Goal: Entertainment & Leisure: Consume media (video, audio)

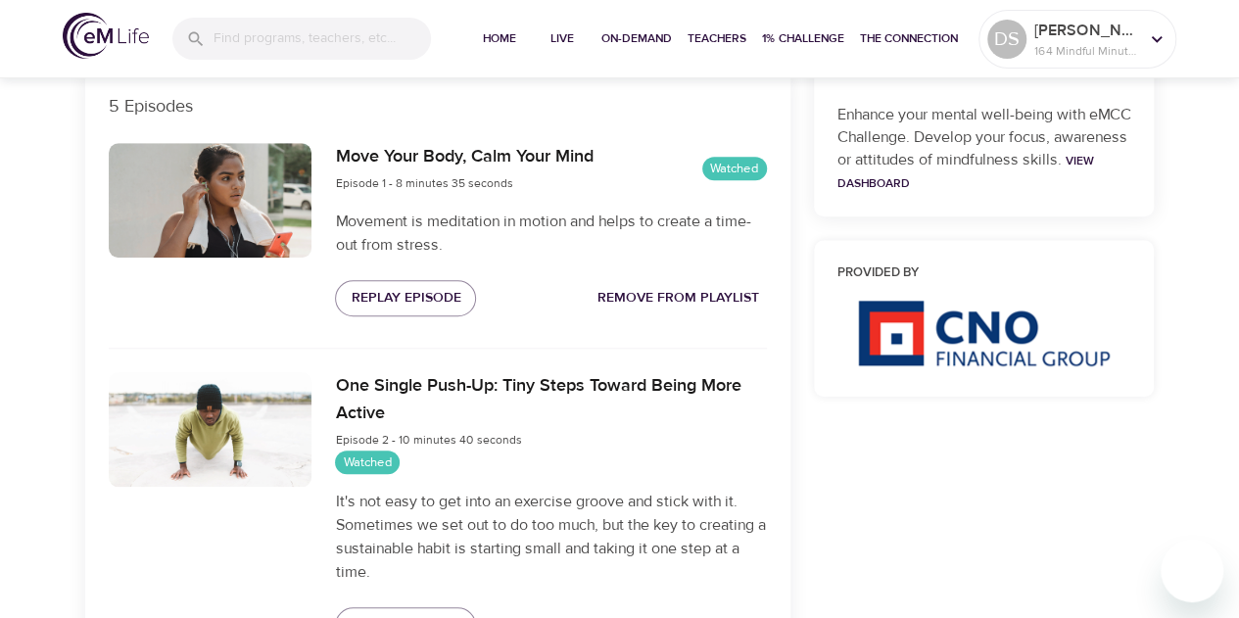
scroll to position [676, 0]
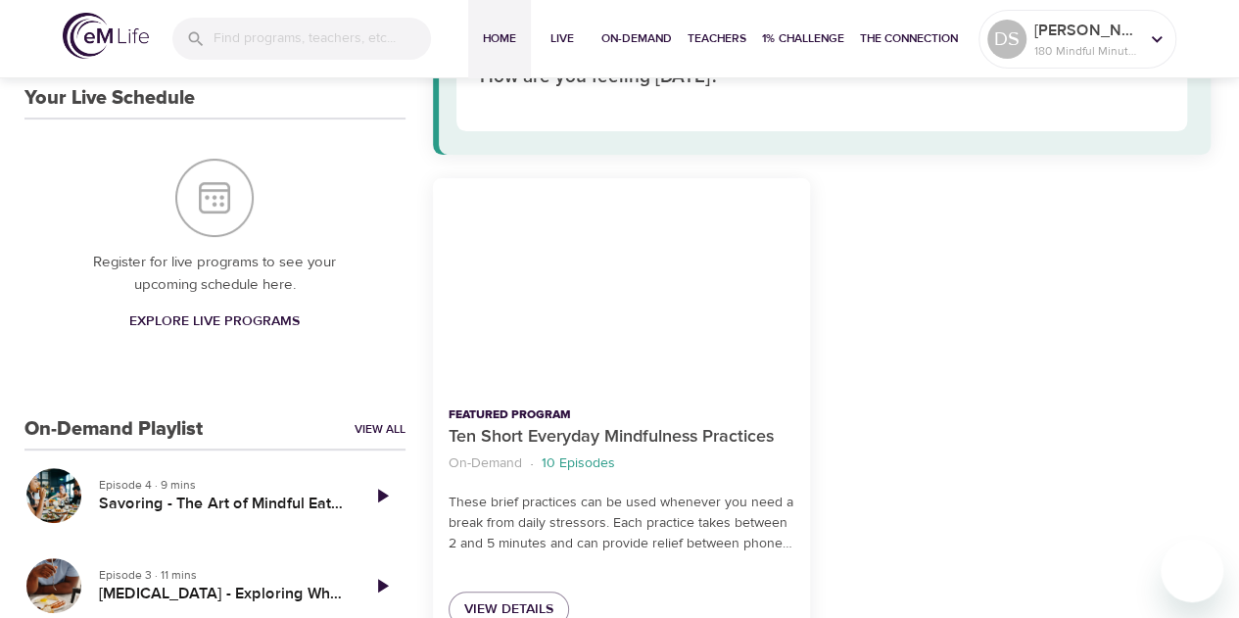
scroll to position [191, 0]
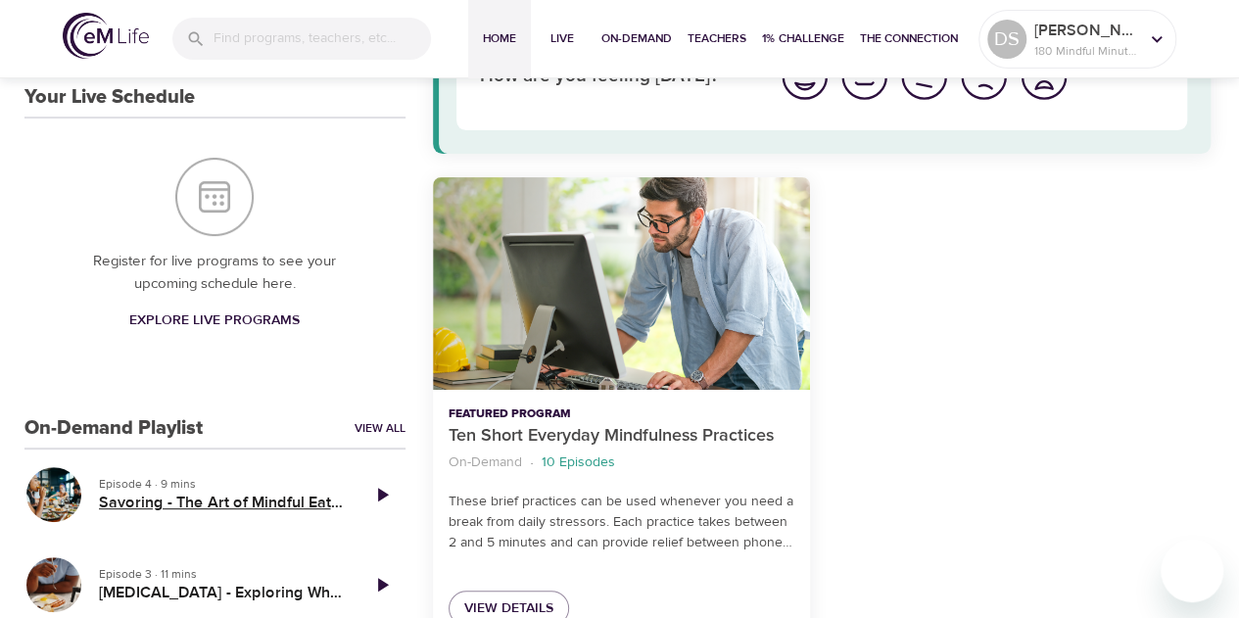
click at [282, 497] on h5 "Savoring - The Art of Mindful Eating" at bounding box center [221, 502] width 244 height 21
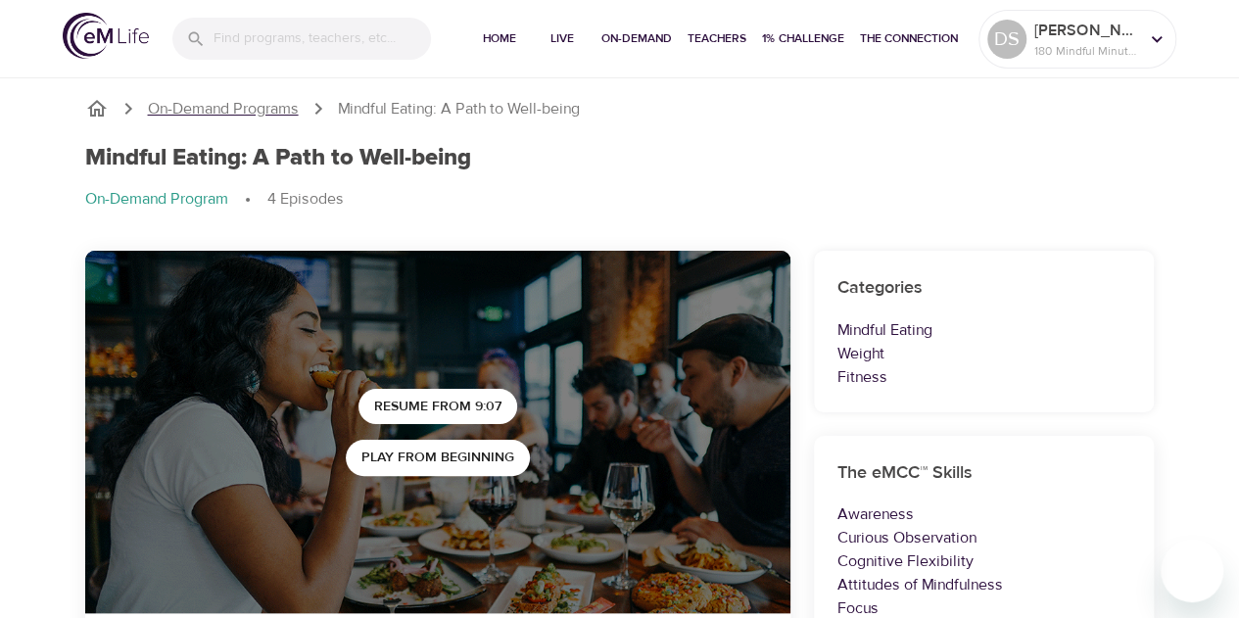
click at [264, 112] on p "On-Demand Programs" at bounding box center [223, 109] width 151 height 23
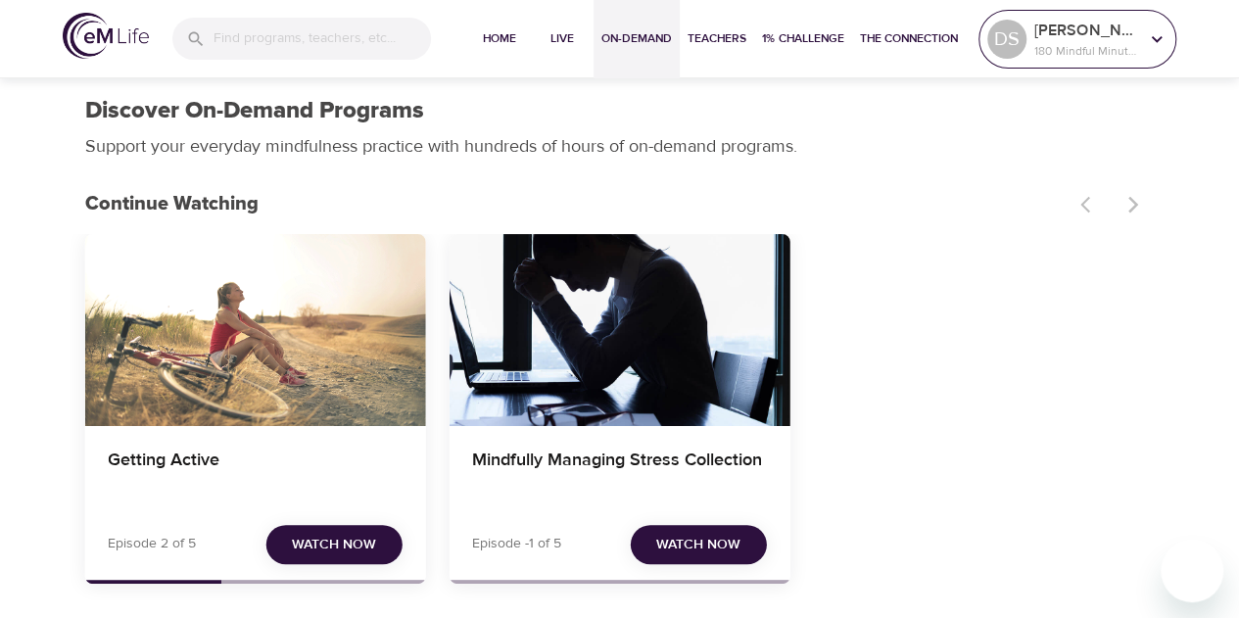
click at [1113, 48] on p "180 Mindful Minutes" at bounding box center [1086, 51] width 104 height 18
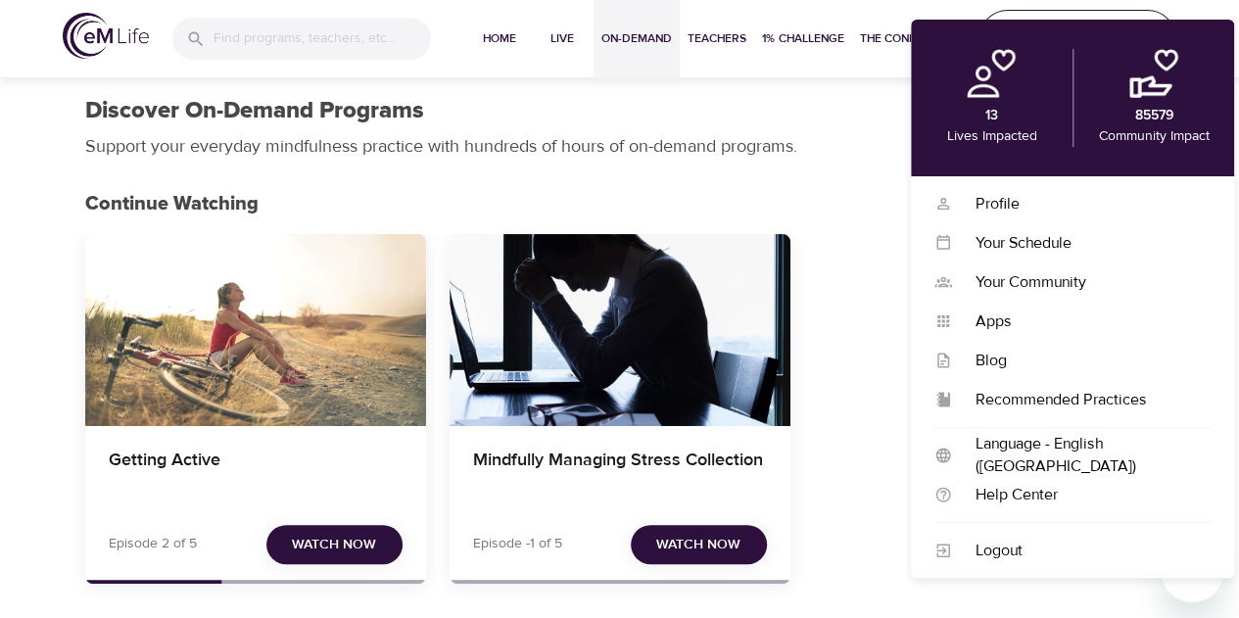
click at [876, 493] on div "Getting Active Episode 2 of 5 Watch Now Mindfully Managing Stress Collection Ep…" at bounding box center [619, 416] width 1069 height 365
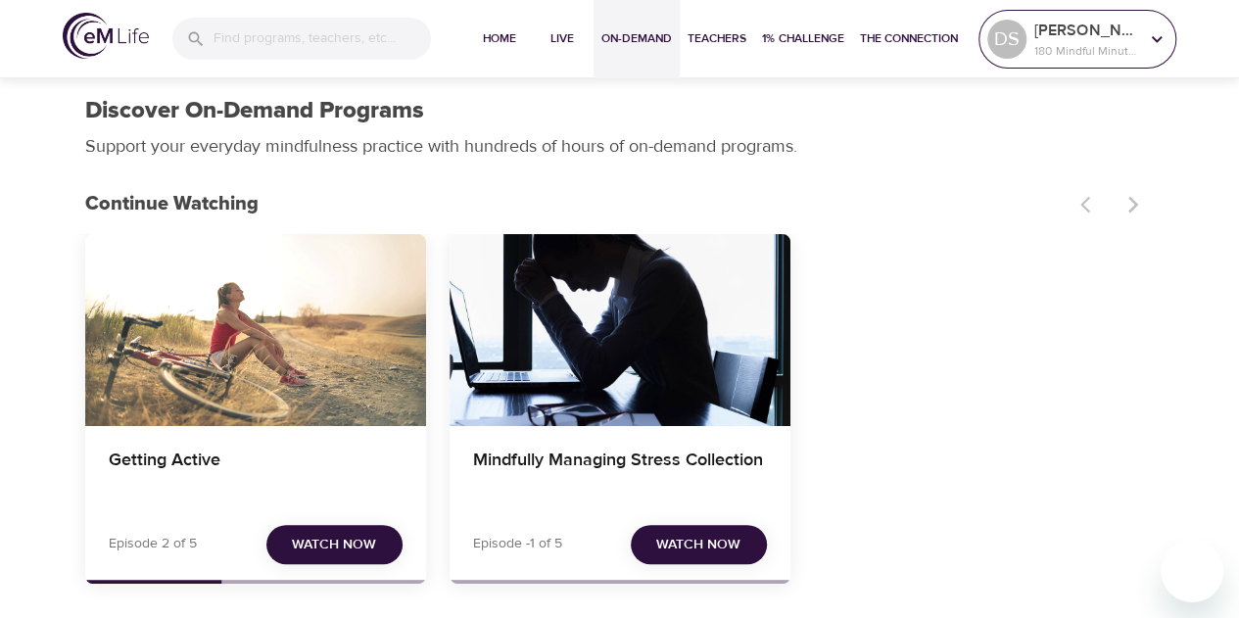
click at [351, 548] on span "Watch Now" at bounding box center [334, 545] width 84 height 24
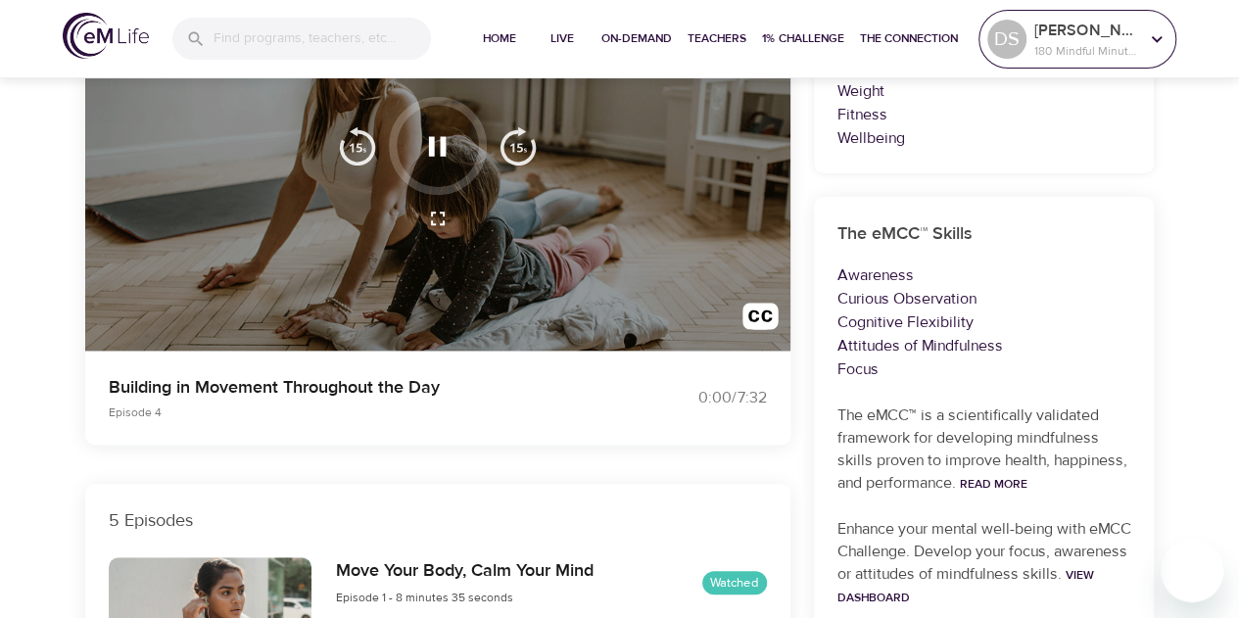
scroll to position [273, 0]
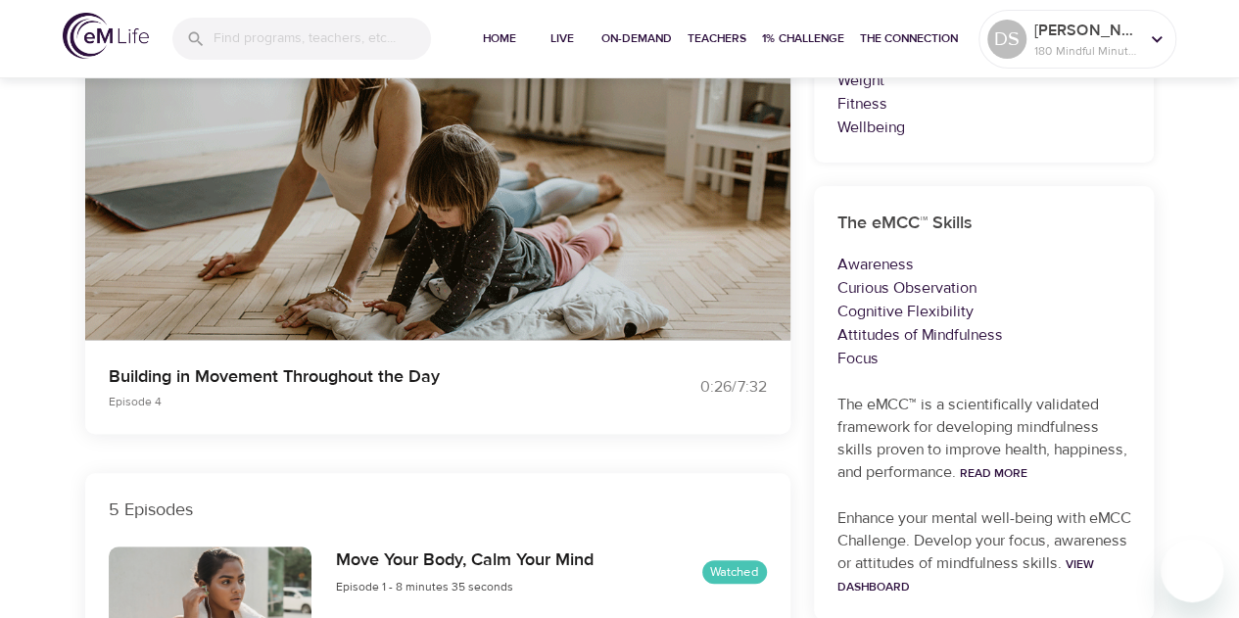
click at [518, 139] on img "button" at bounding box center [517, 135] width 39 height 39
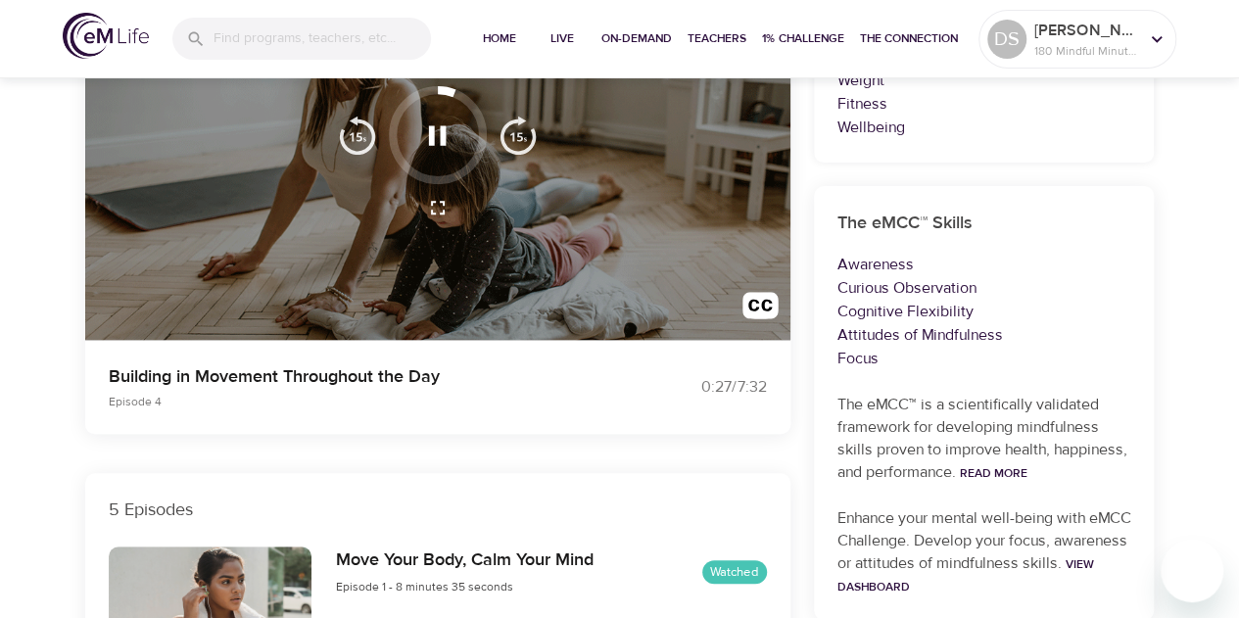
click at [517, 137] on img "button" at bounding box center [517, 135] width 39 height 39
click at [521, 141] on img "button" at bounding box center [517, 135] width 39 height 39
click at [516, 143] on img "button" at bounding box center [517, 135] width 39 height 39
click at [520, 143] on img "button" at bounding box center [517, 135] width 39 height 39
click at [516, 144] on img "button" at bounding box center [517, 135] width 39 height 39
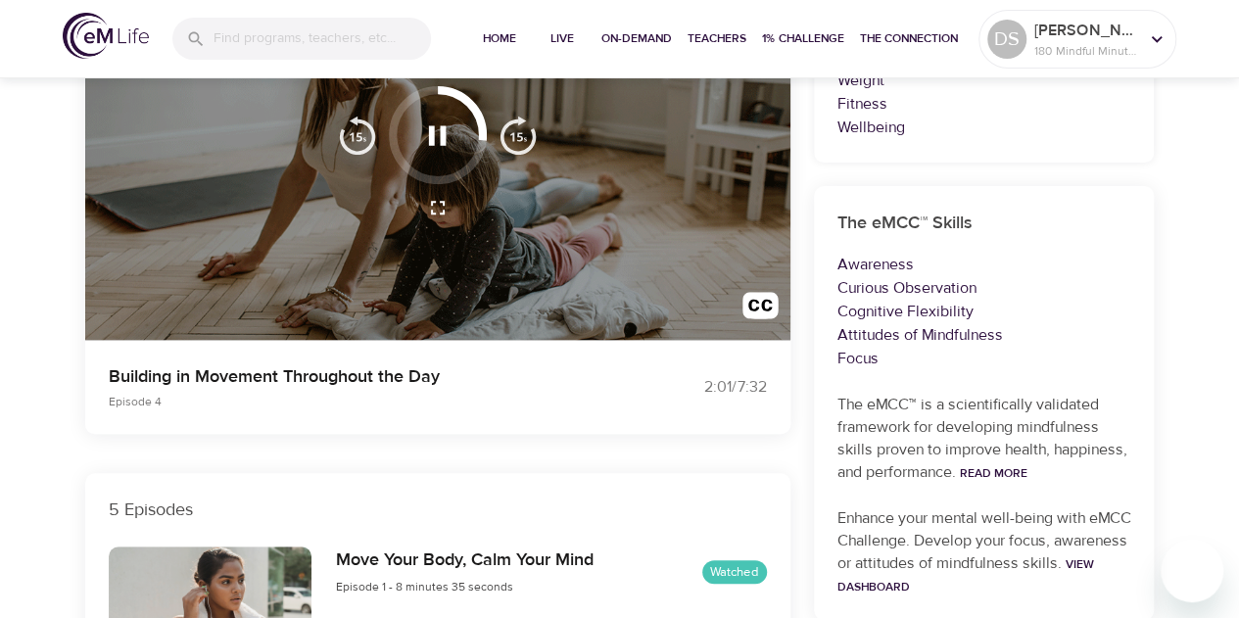
click at [517, 140] on img "button" at bounding box center [517, 135] width 39 height 39
click at [518, 135] on img "button" at bounding box center [517, 135] width 39 height 39
click at [517, 147] on img "button" at bounding box center [517, 135] width 39 height 39
click at [511, 144] on img "button" at bounding box center [517, 135] width 39 height 39
click at [515, 142] on img "button" at bounding box center [517, 135] width 39 height 39
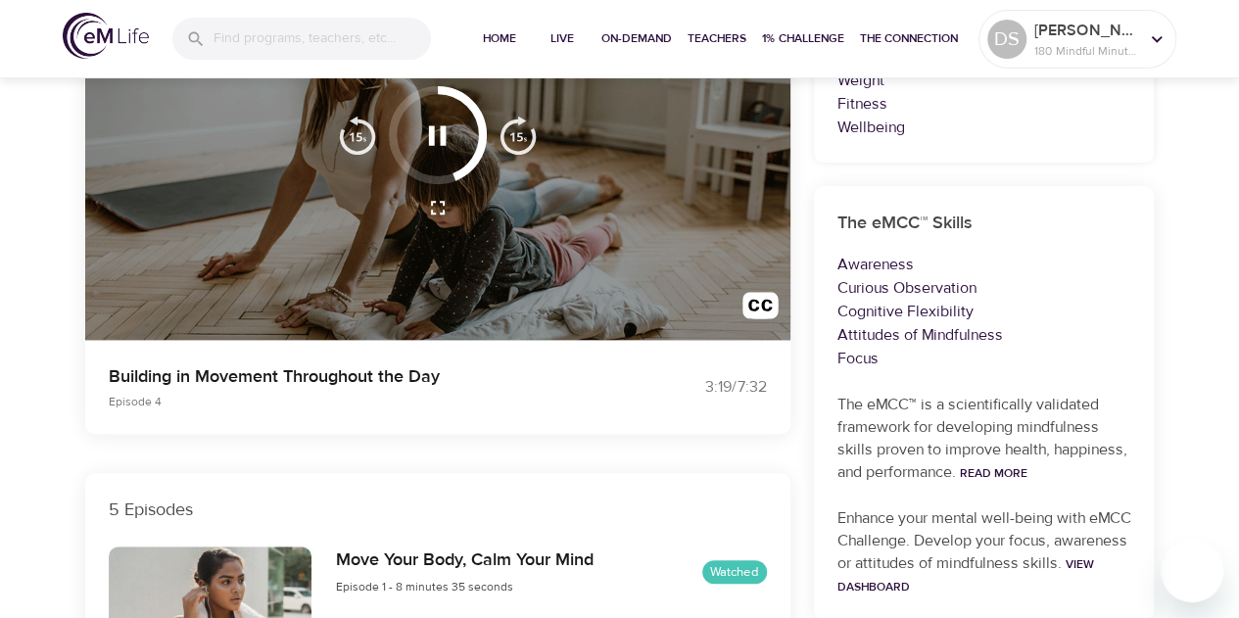
click at [517, 136] on img "button" at bounding box center [517, 135] width 39 height 39
click at [520, 141] on img "button" at bounding box center [517, 135] width 39 height 39
click at [504, 139] on img "button" at bounding box center [517, 135] width 39 height 39
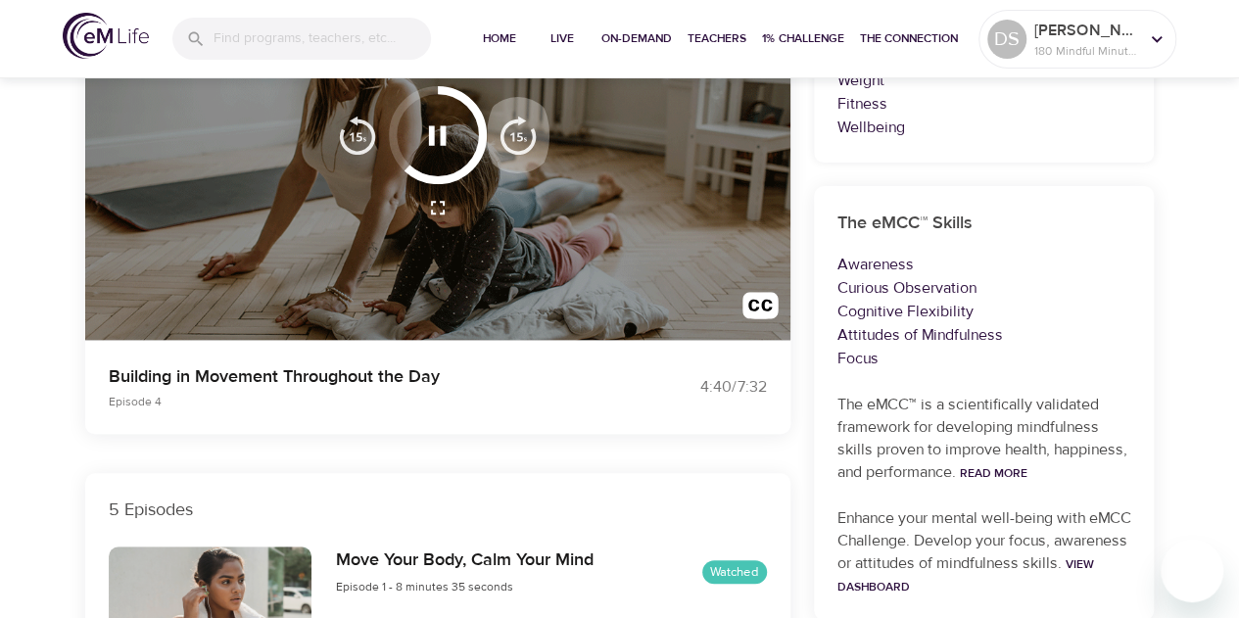
click at [504, 139] on img "button" at bounding box center [517, 135] width 39 height 39
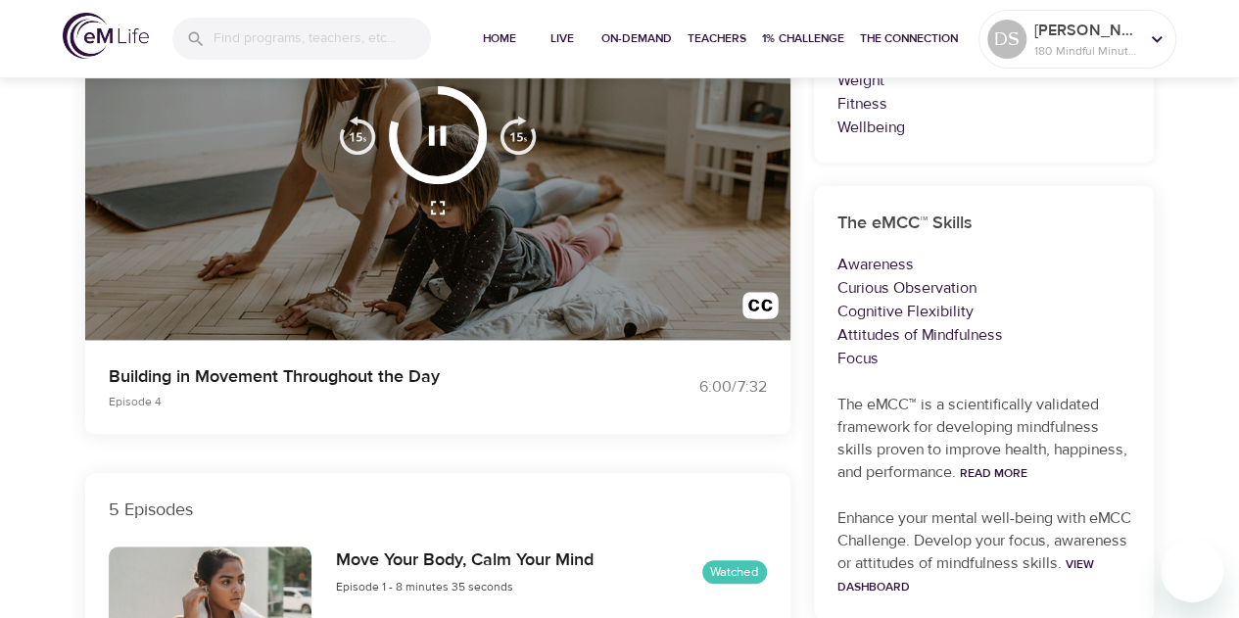
click at [504, 139] on img "button" at bounding box center [517, 135] width 39 height 39
click at [519, 142] on img "button" at bounding box center [517, 135] width 39 height 39
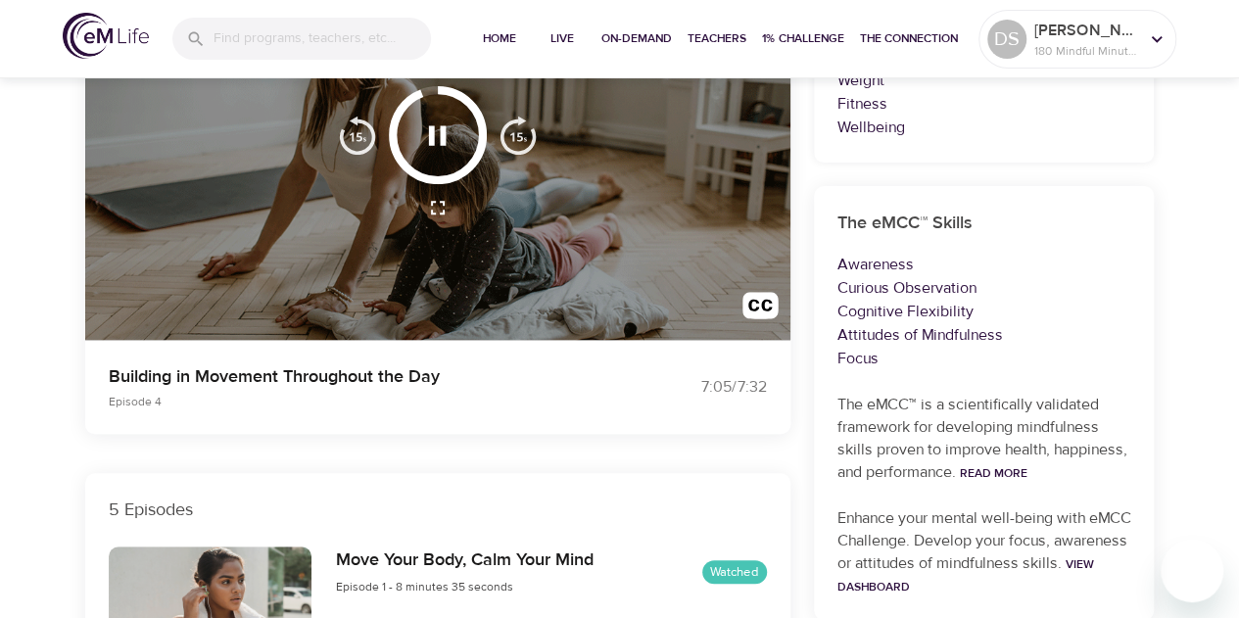
click at [519, 142] on img "button" at bounding box center [517, 135] width 39 height 39
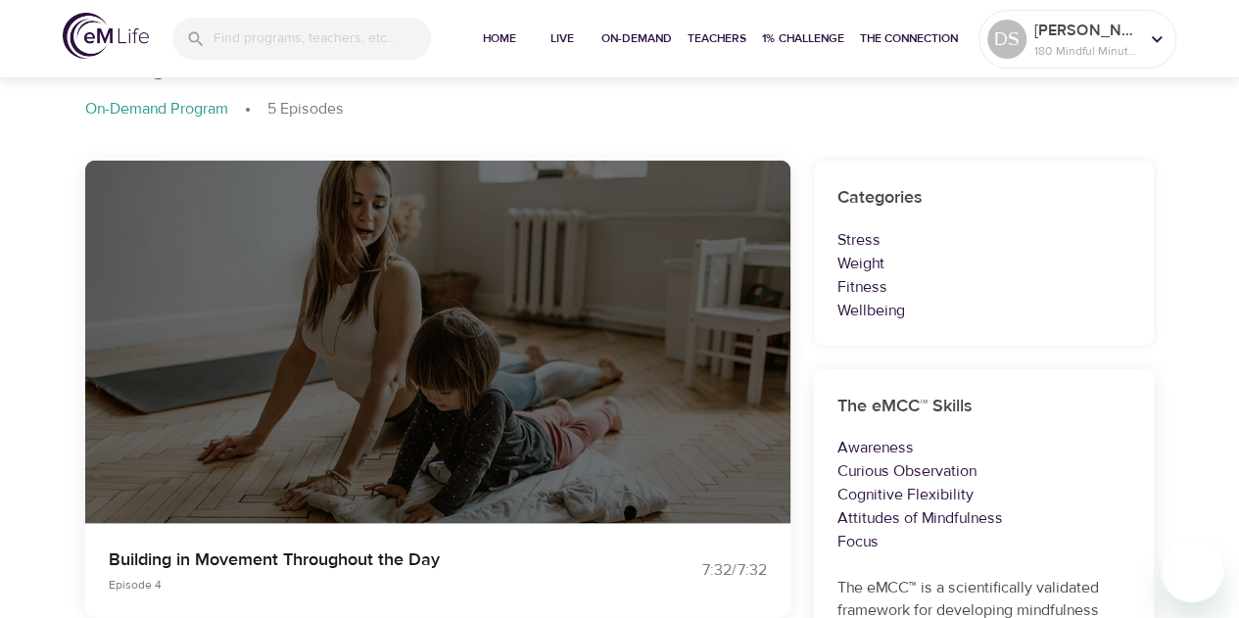
scroll to position [0, 0]
